Goal: Task Accomplishment & Management: Manage account settings

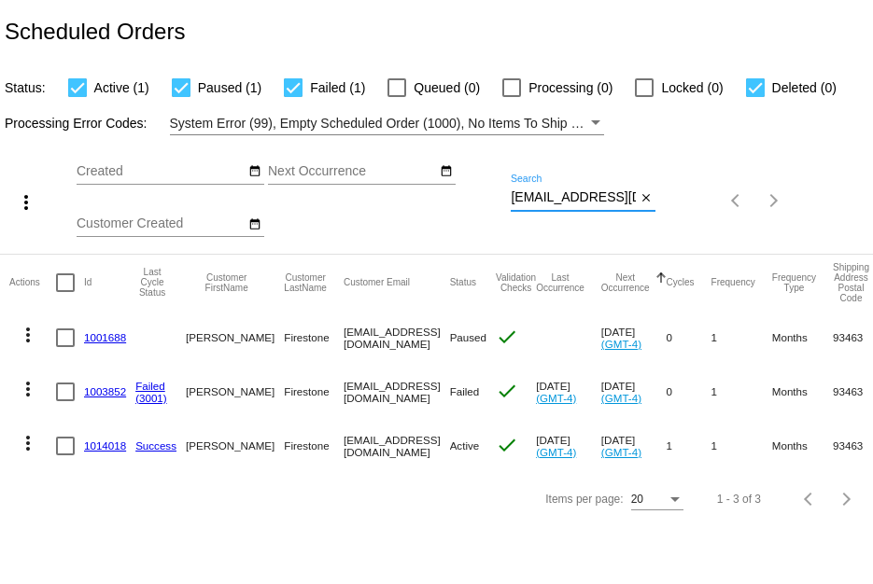
scroll to position [0, 41]
drag, startPoint x: 511, startPoint y: 194, endPoint x: 799, endPoint y: 194, distance: 288.5
click at [799, 194] on div "more_vert Sep Jan Feb Mar [DATE]" at bounding box center [436, 194] width 873 height 119
paste input "[EMAIL_ADDRESS]"
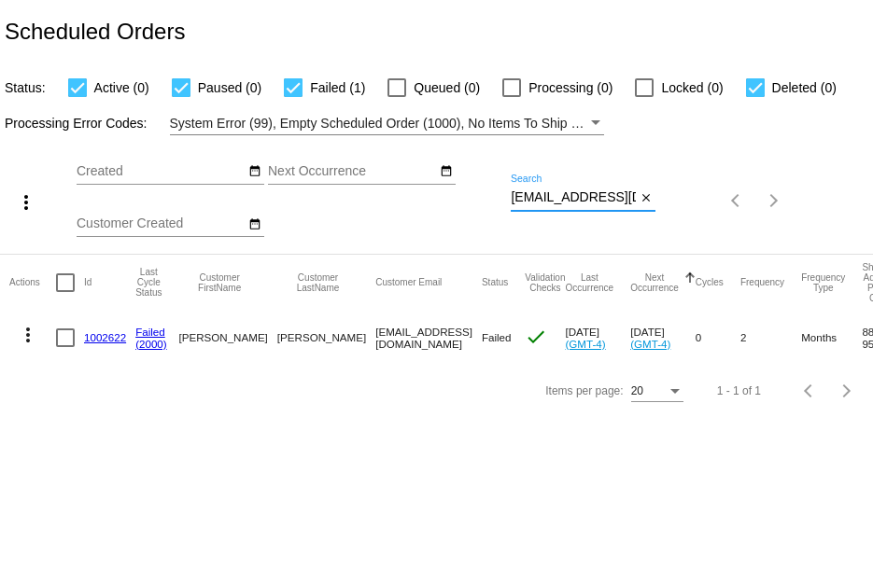
type input "[EMAIL_ADDRESS][DOMAIN_NAME]"
click at [107, 331] on link "1002622" at bounding box center [105, 337] width 42 height 12
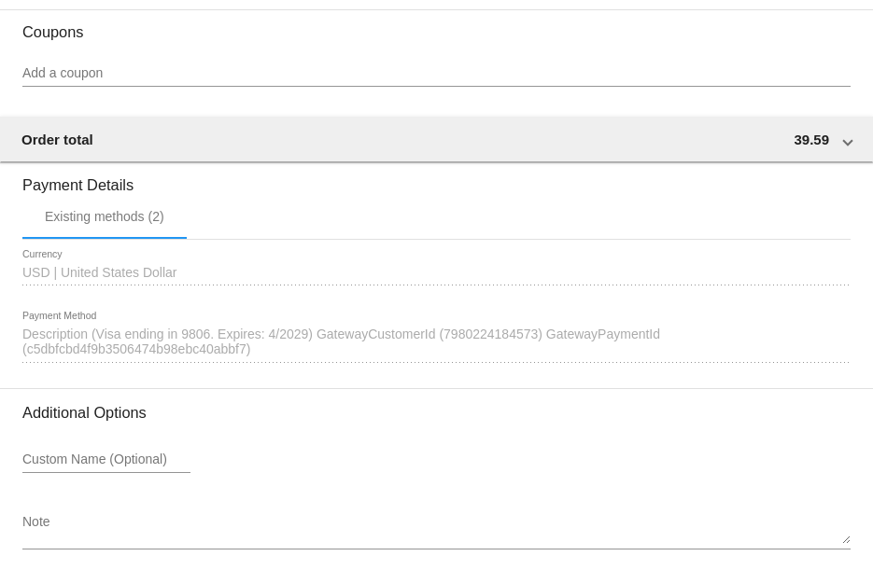
scroll to position [1778, 0]
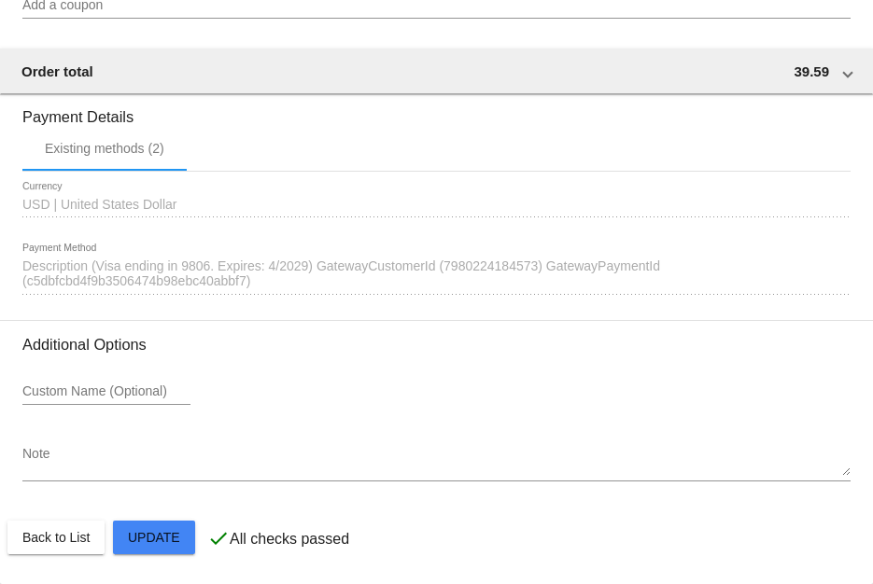
click at [507, 279] on div "1641685 Description (Visa ending in 9806. Expires: 4/2029) GatewayCustomerId (7…" at bounding box center [436, 269] width 828 height 51
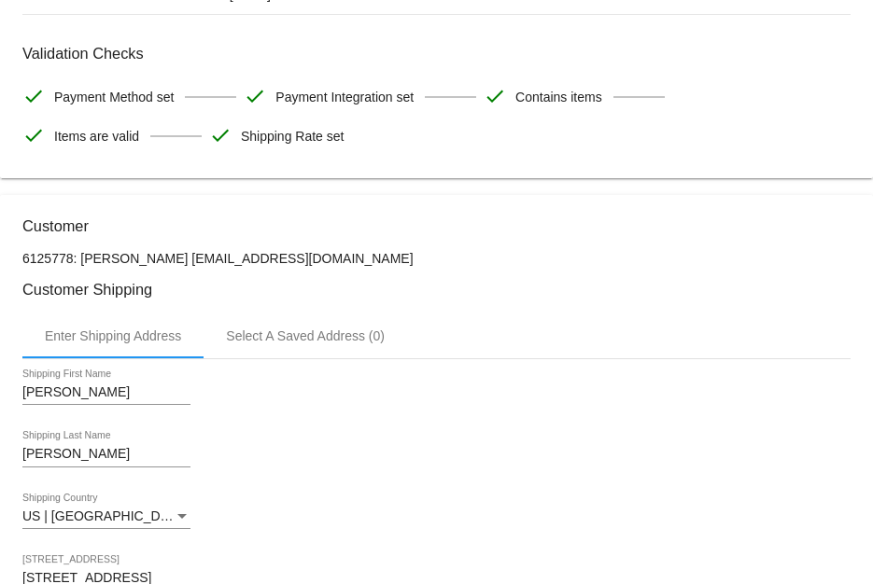
scroll to position [0, 0]
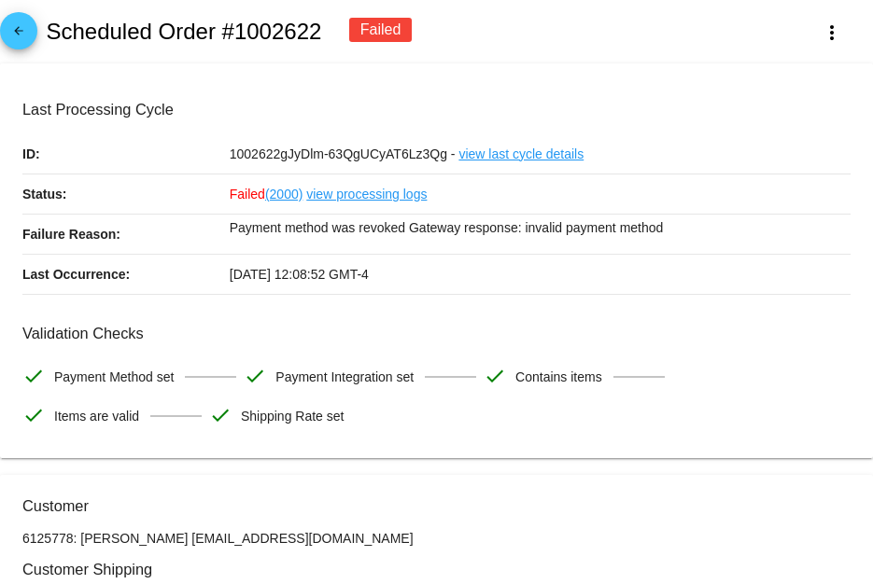
click at [361, 195] on link "view processing logs" at bounding box center [366, 194] width 120 height 39
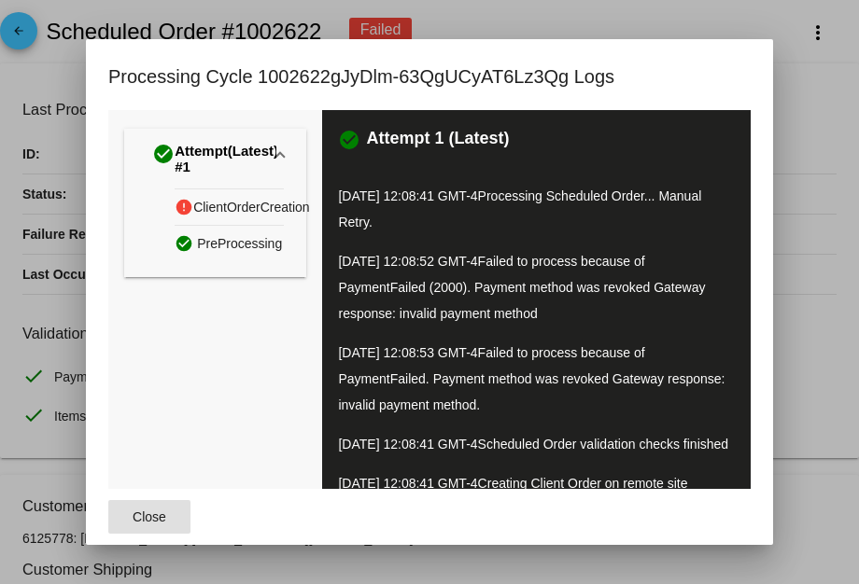
click at [152, 529] on button "Close" at bounding box center [149, 517] width 82 height 34
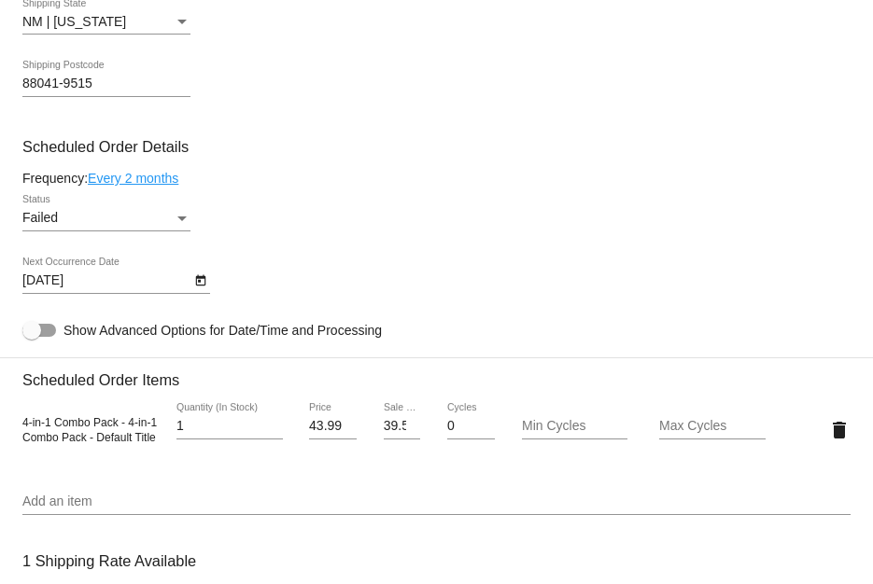
scroll to position [1027, 0]
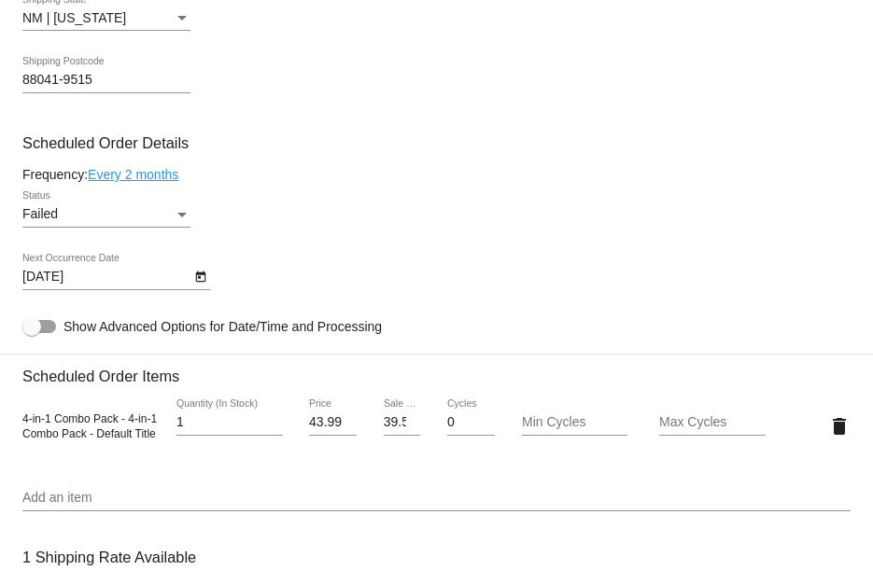
click at [119, 204] on div "Failed Status" at bounding box center [106, 209] width 168 height 36
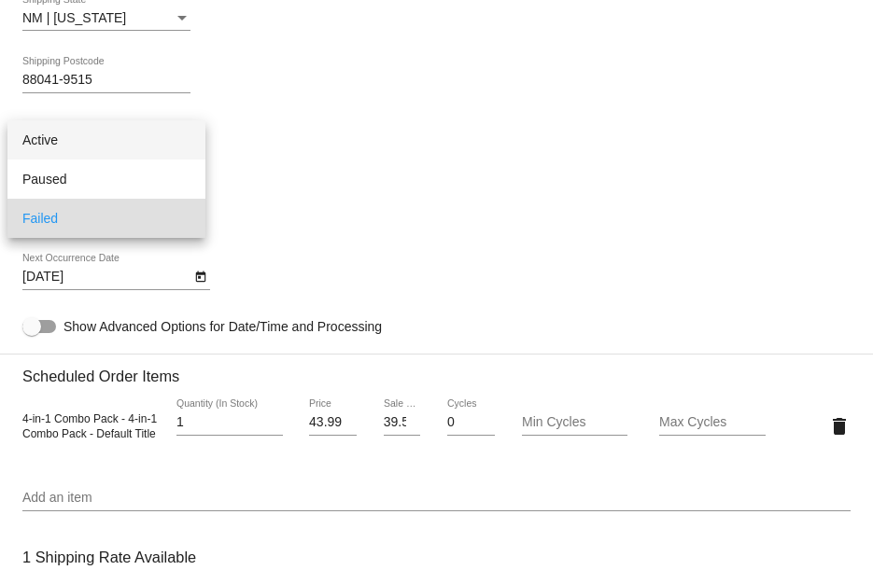
click at [125, 140] on span "Active" at bounding box center [106, 139] width 168 height 39
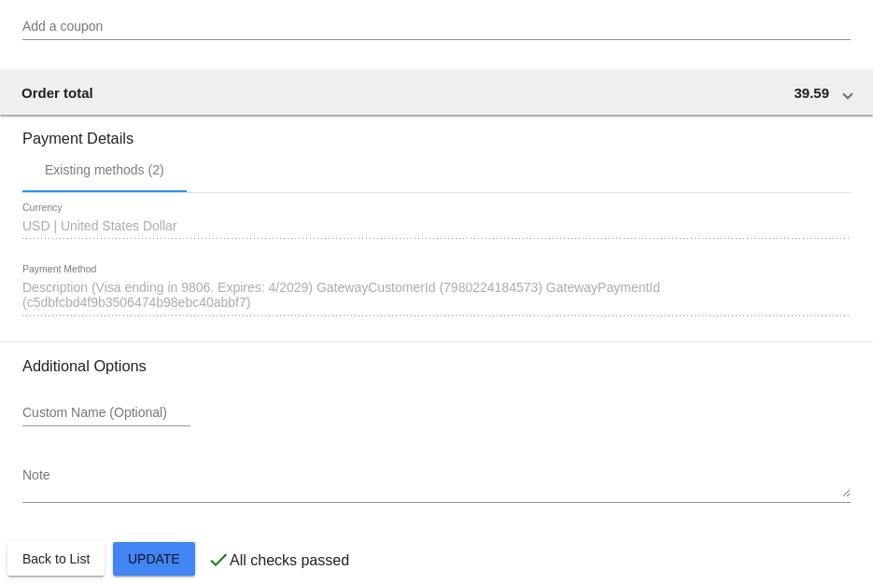
scroll to position [1778, 0]
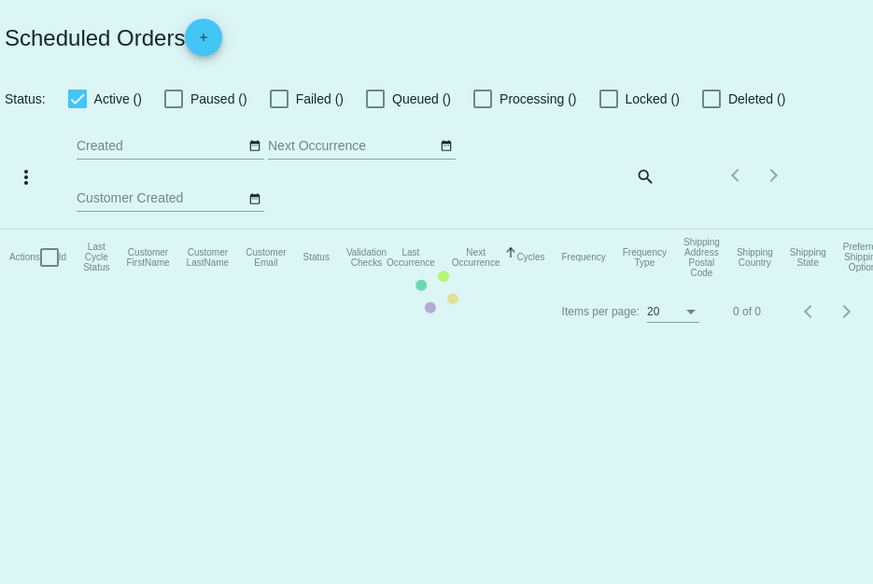
checkbox input "true"
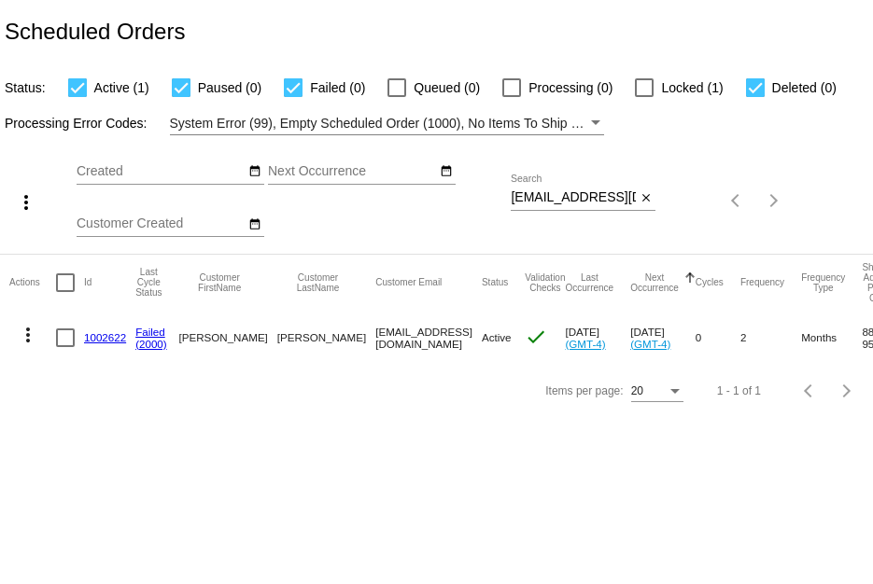
click at [619, 470] on body "Scheduled Orders Status: Active (1) Paused (0) Failed (0) Queued (0) Processing…" at bounding box center [436, 292] width 873 height 584
click at [22, 344] on mat-icon "more_vert" at bounding box center [28, 335] width 22 height 22
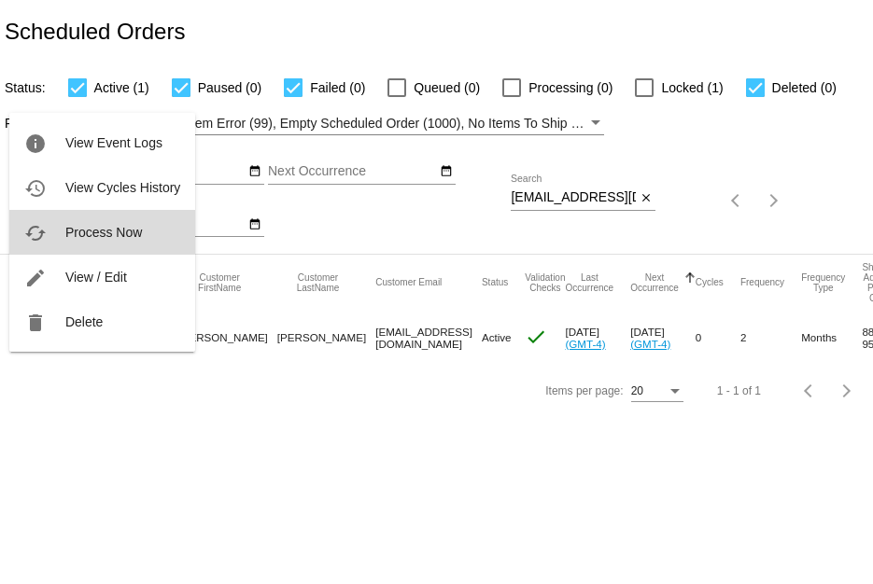
click at [79, 219] on button "cached Process Now" at bounding box center [102, 232] width 186 height 45
